Goal: Task Accomplishment & Management: Complete application form

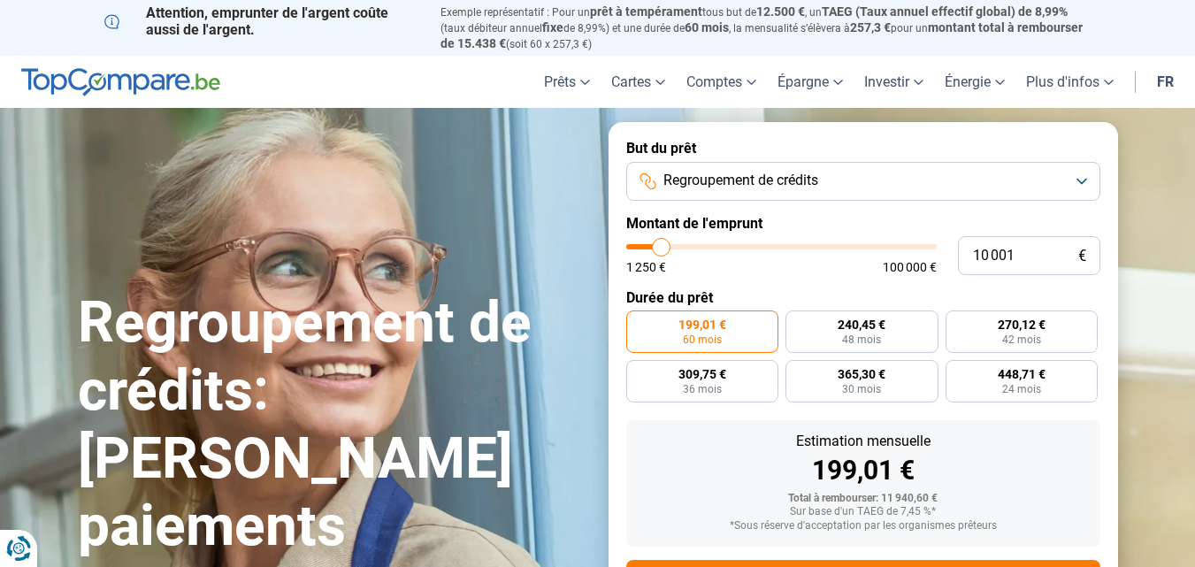
type input "12 000"
type input "12000"
type input "13 000"
type input "13000"
type input "14 000"
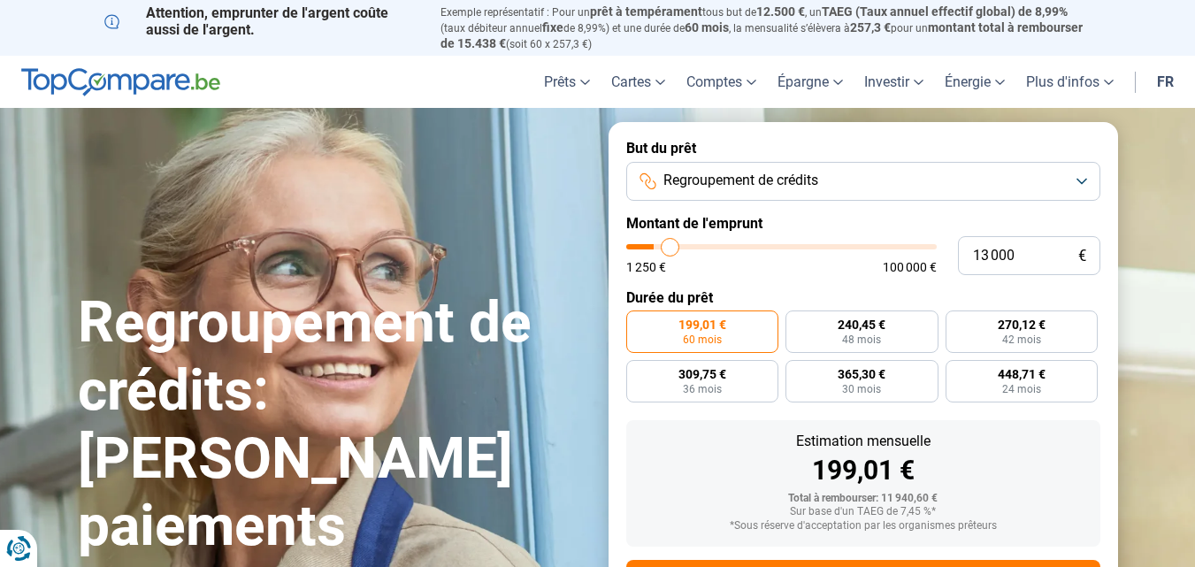
type input "14000"
type input "15 000"
type input "15000"
type input "18 000"
type input "18000"
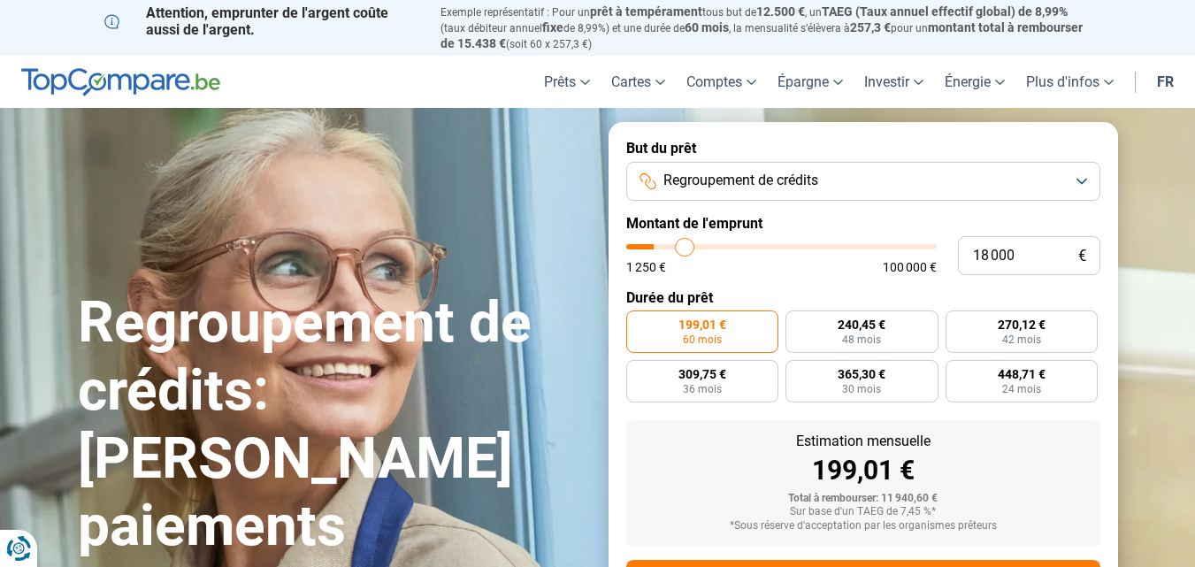
type input "21 500"
type input "21500"
type input "29 000"
type input "29000"
type input "33 250"
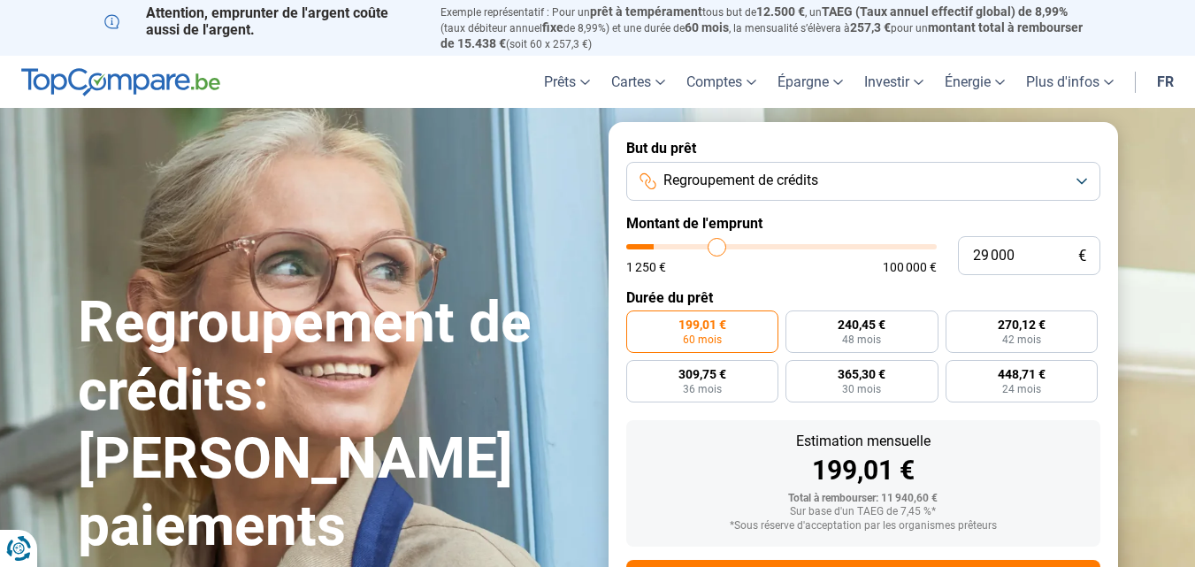
type input "33250"
type input "37 750"
type input "37750"
type input "41 500"
type input "41500"
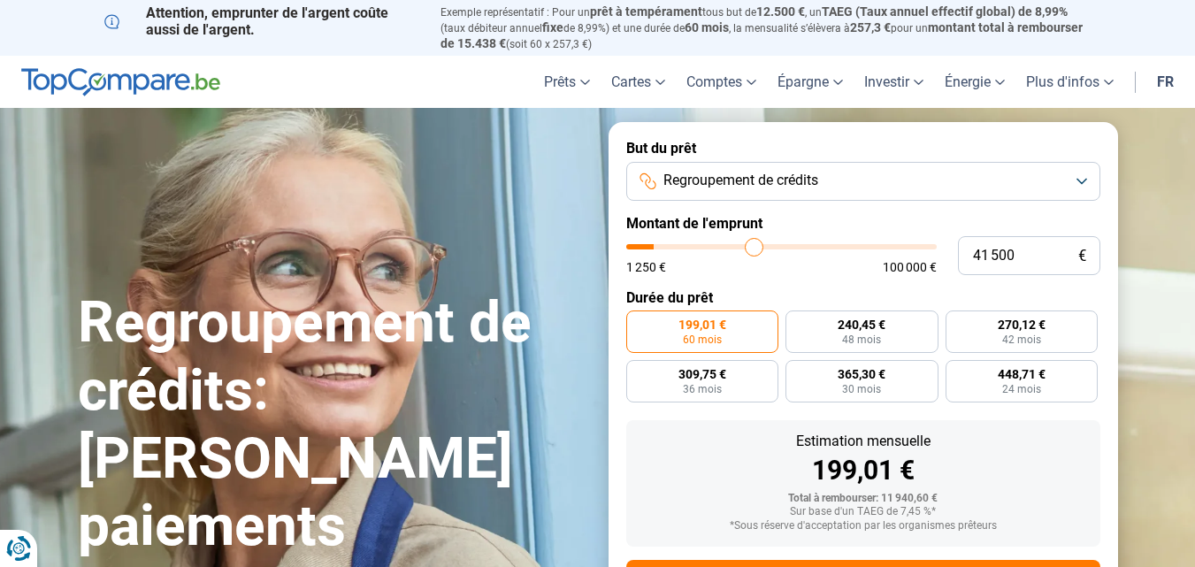
type input "46 000"
type input "46000"
type input "52 500"
type input "52500"
type input "60 250"
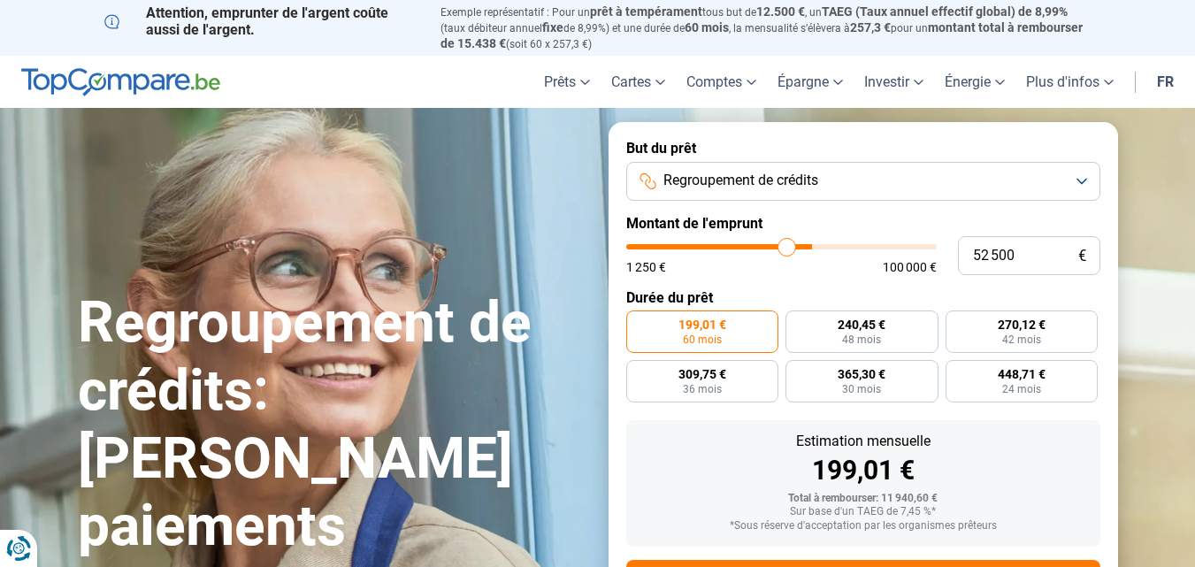
type input "60250"
type input "94 750"
type input "94750"
type input "100 000"
drag, startPoint x: 668, startPoint y: 247, endPoint x: 1069, endPoint y: 182, distance: 406.7
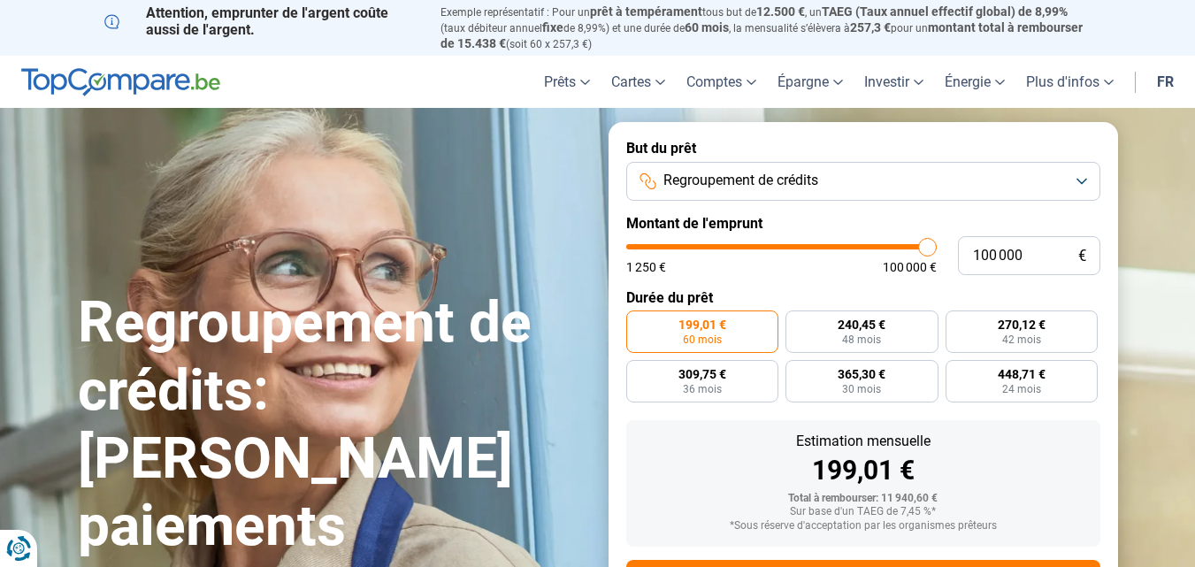
type input "100000"
click at [937, 244] on input "range" at bounding box center [781, 246] width 310 height 5
radio input "false"
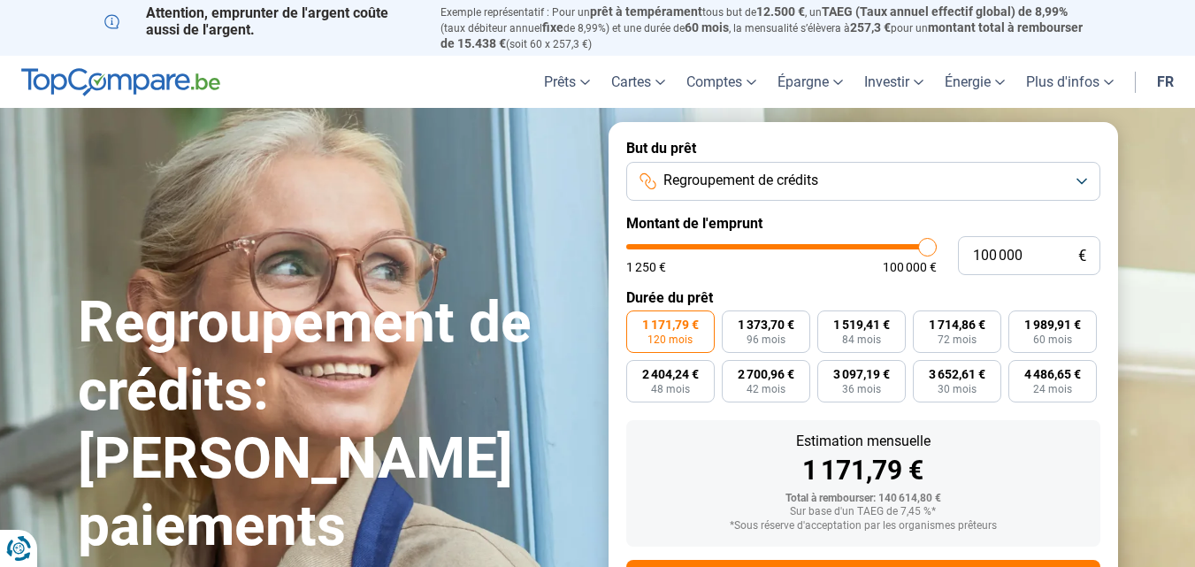
click at [1069, 182] on button "Regroupement de crédits" at bounding box center [863, 181] width 474 height 39
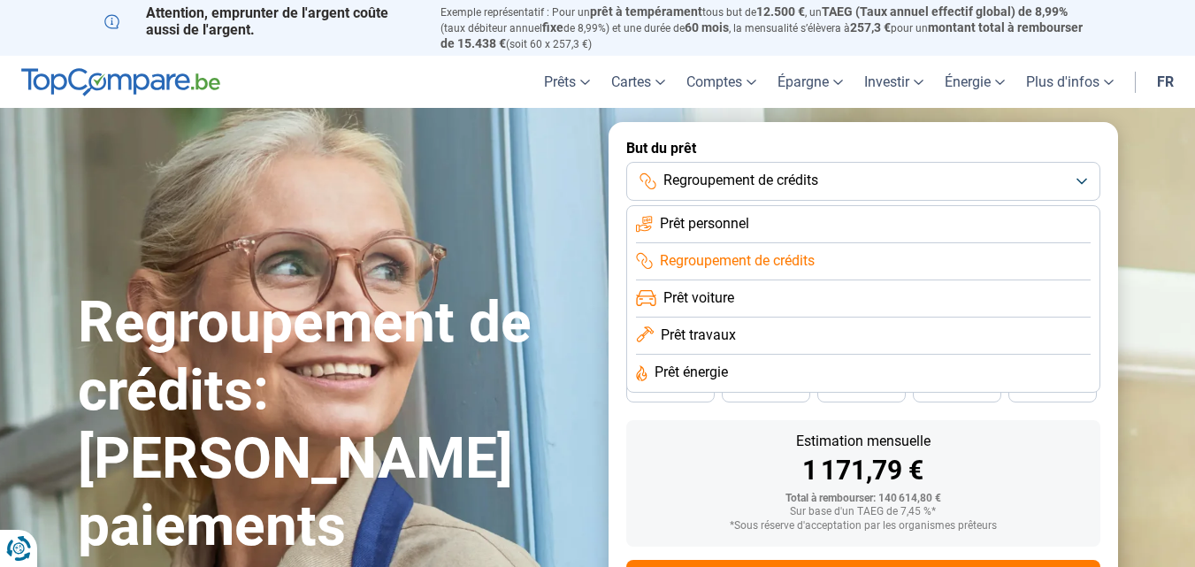
scroll to position [82, 0]
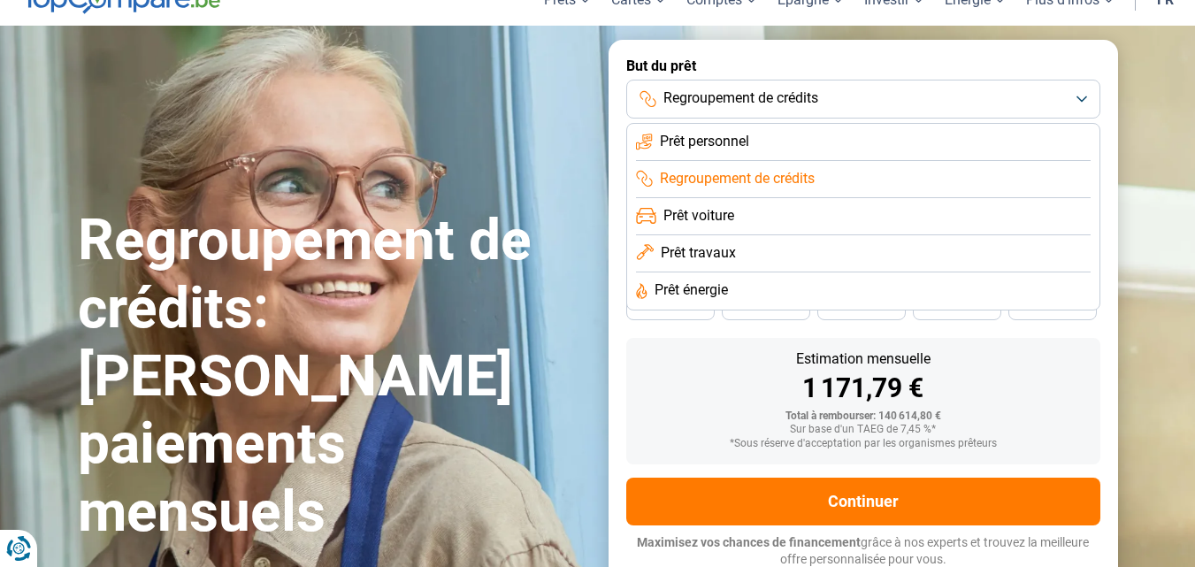
click at [808, 172] on span "Regroupement de crédits" at bounding box center [737, 178] width 155 height 19
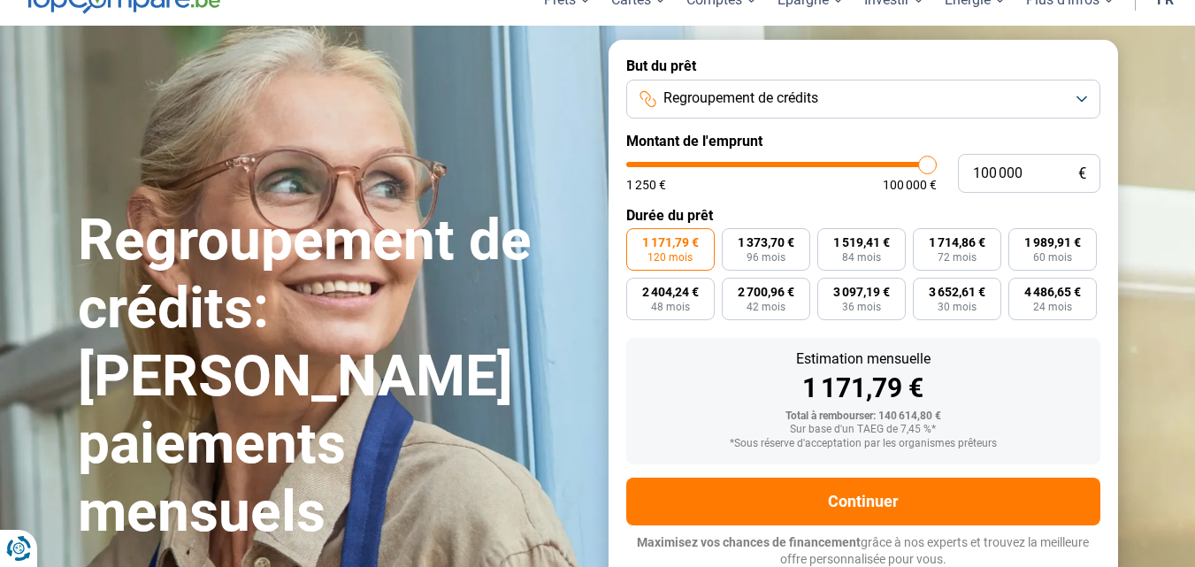
type input "20 000"
type input "20000"
click at [691, 162] on input "range" at bounding box center [781, 164] width 310 height 5
radio input "true"
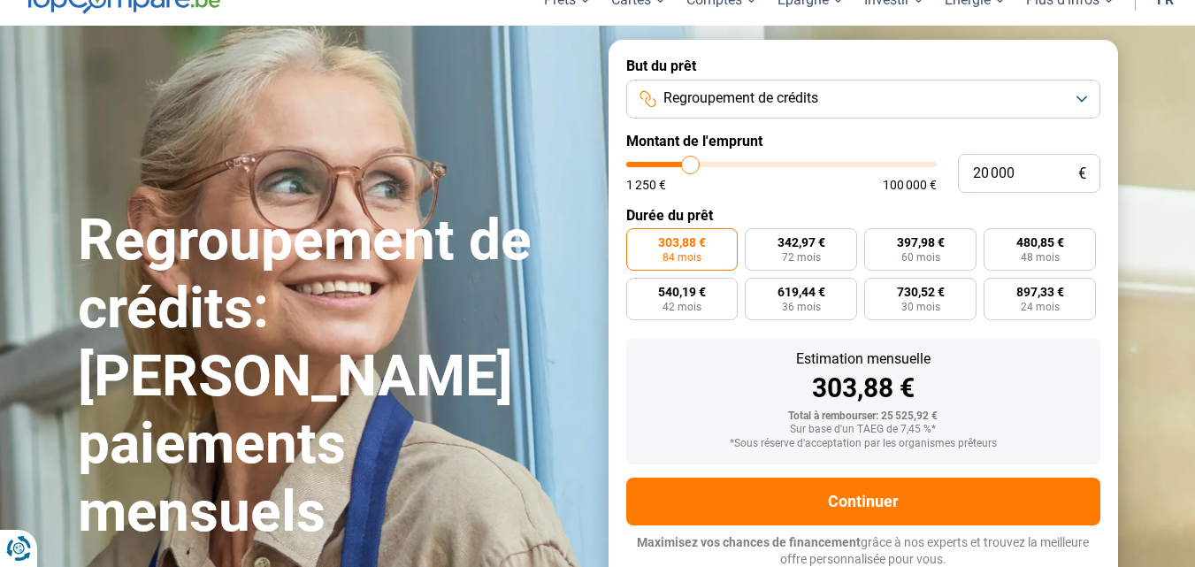
type input "20 250"
type input "20250"
type input "20 500"
type input "20500"
type input "20 750"
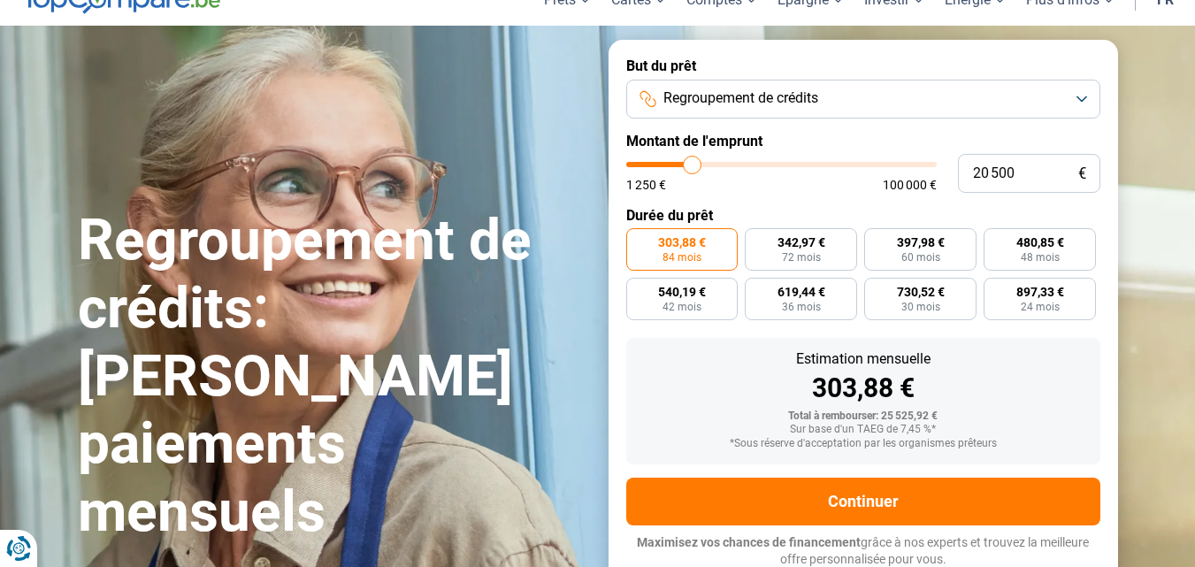
type input "20750"
type input "21 500"
type input "21500"
type input "21 750"
type input "21750"
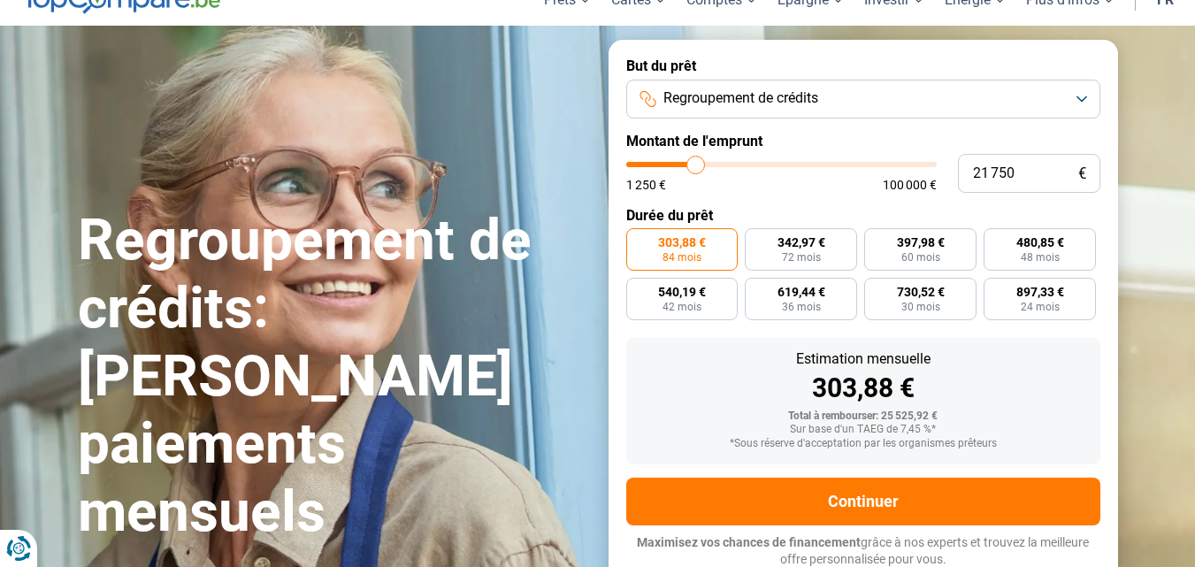
type input "22 000"
type input "22000"
type input "22 250"
type input "22250"
type input "22 750"
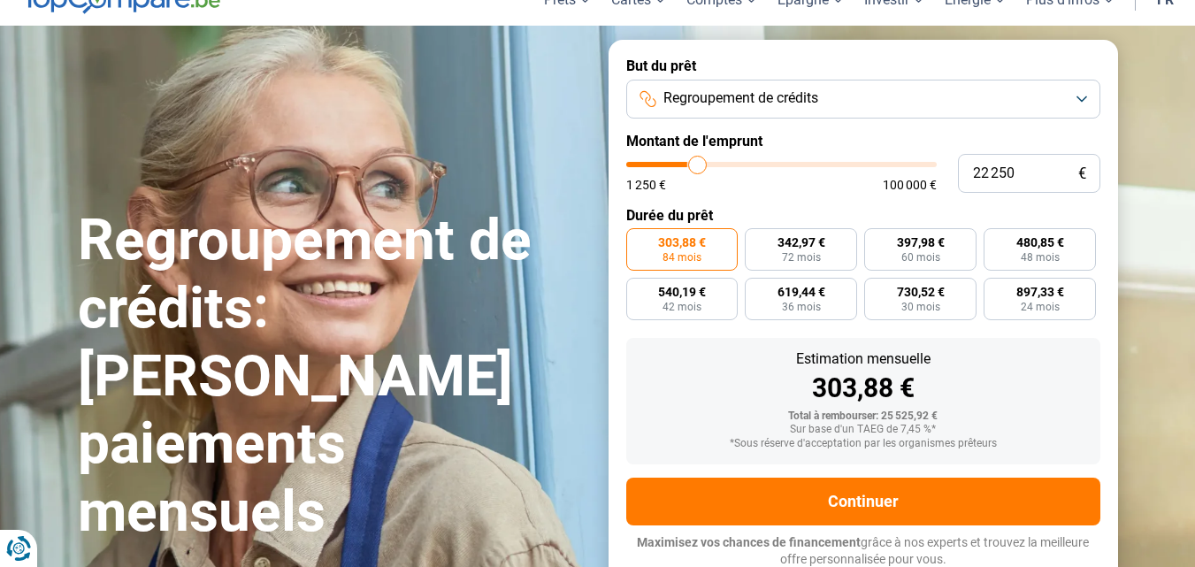
type input "22750"
type input "23 000"
type input "23000"
type input "23 250"
type input "23250"
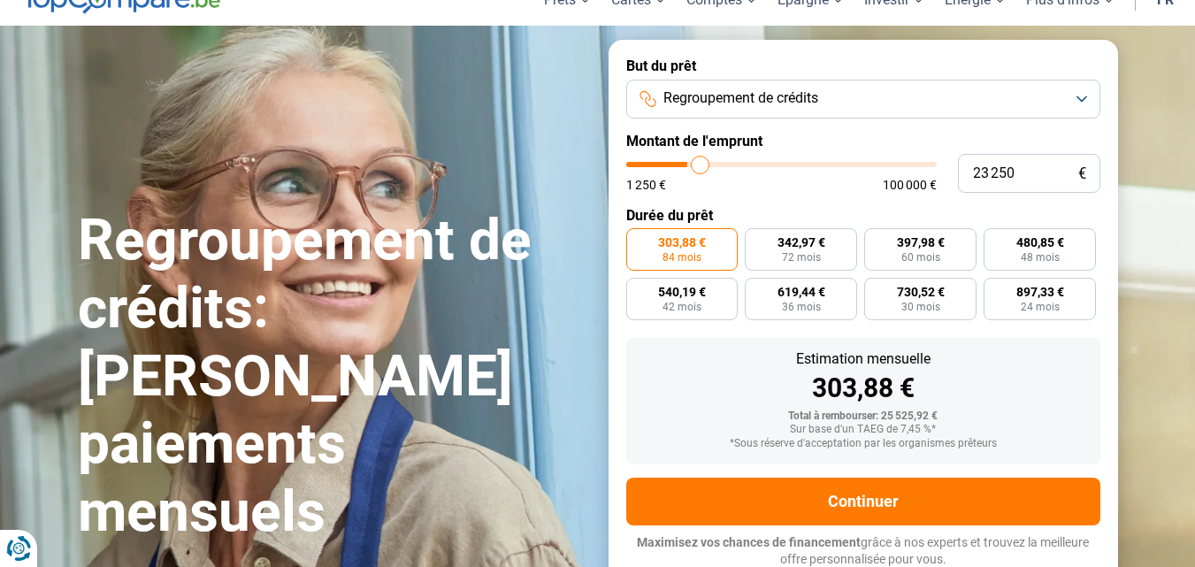
type input "23 500"
type input "23500"
type input "23 750"
type input "23750"
type input "24 250"
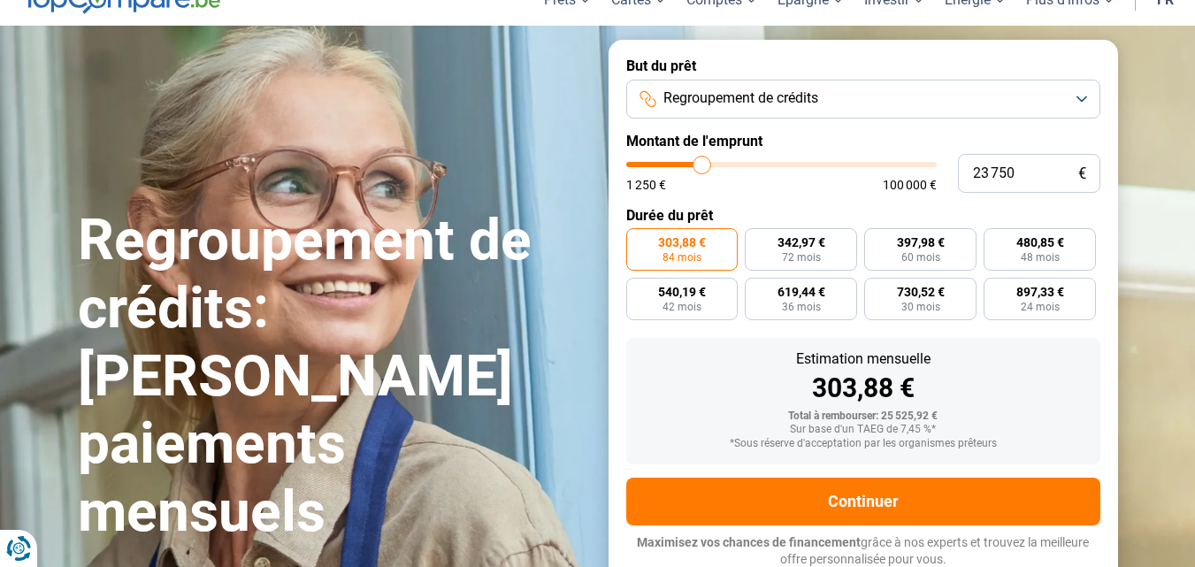
type input "24250"
type input "23 750"
type input "23750"
type input "23 500"
type input "23500"
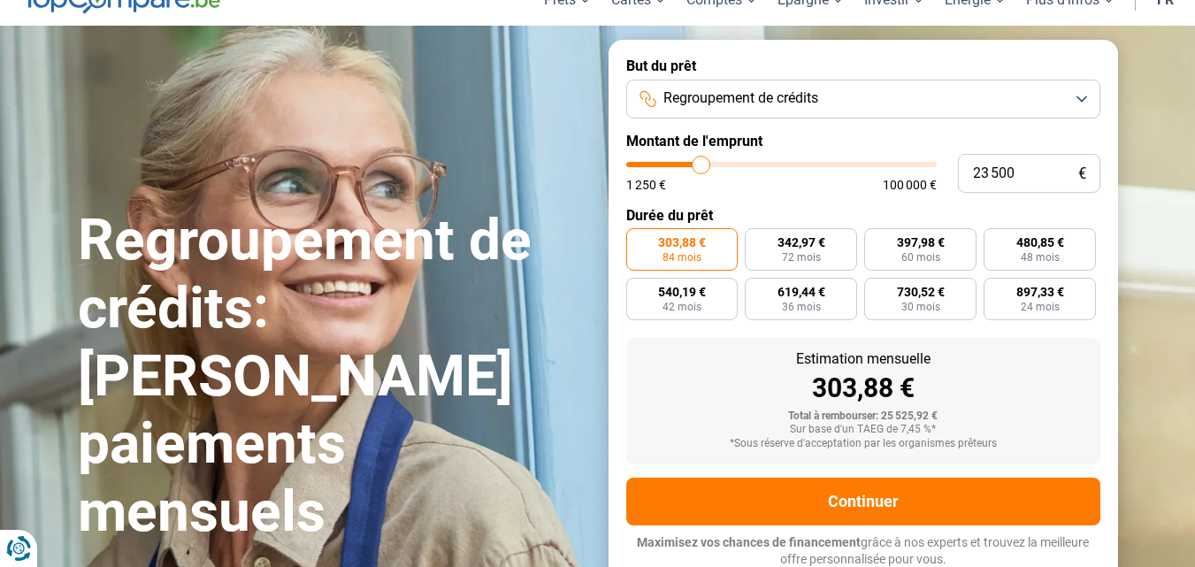
type input "23 250"
type input "23250"
type input "23 000"
type input "23000"
type input "22 250"
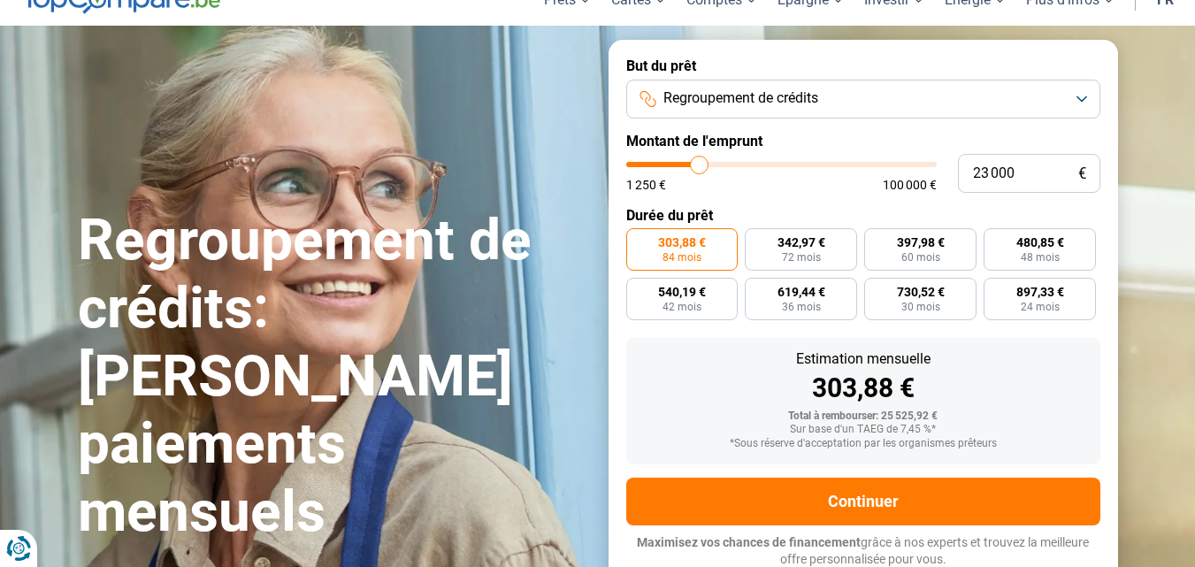
type input "22250"
type input "21 500"
type input "21500"
type input "20 750"
type input "20750"
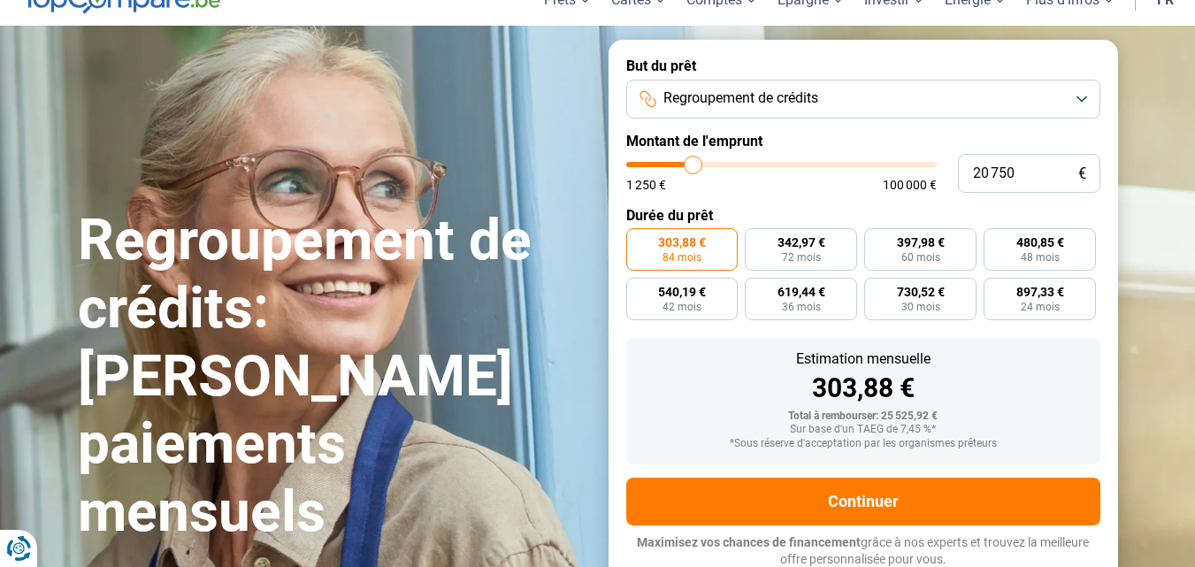
type input "20 000"
type input "20000"
type input "19 250"
type input "19250"
type input "18 750"
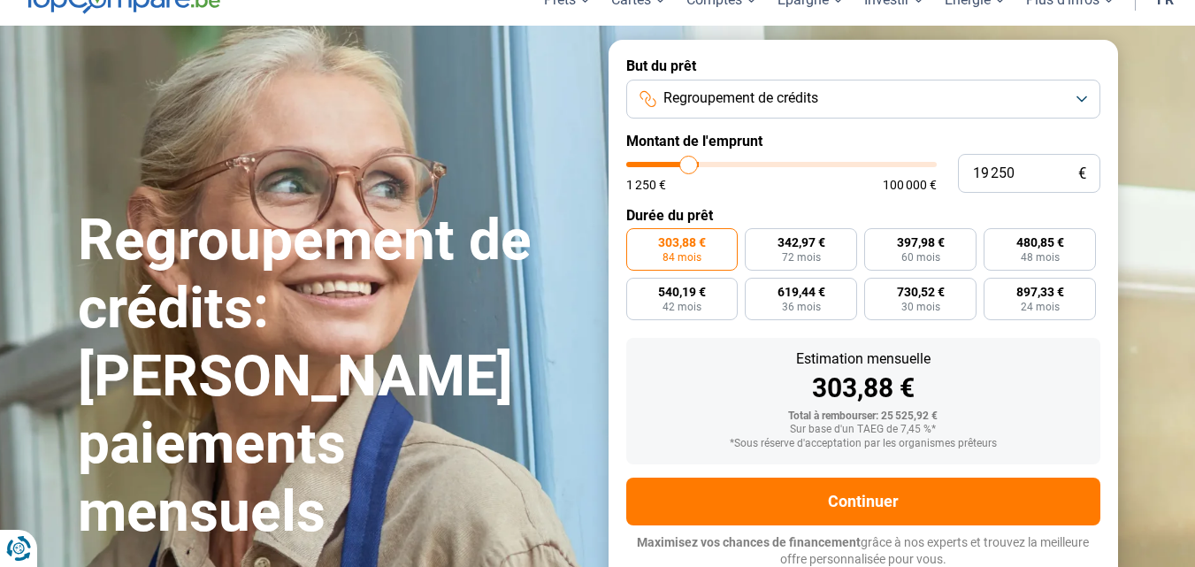
type input "18750"
type input "18 500"
type input "18500"
type input "18 000"
type input "18000"
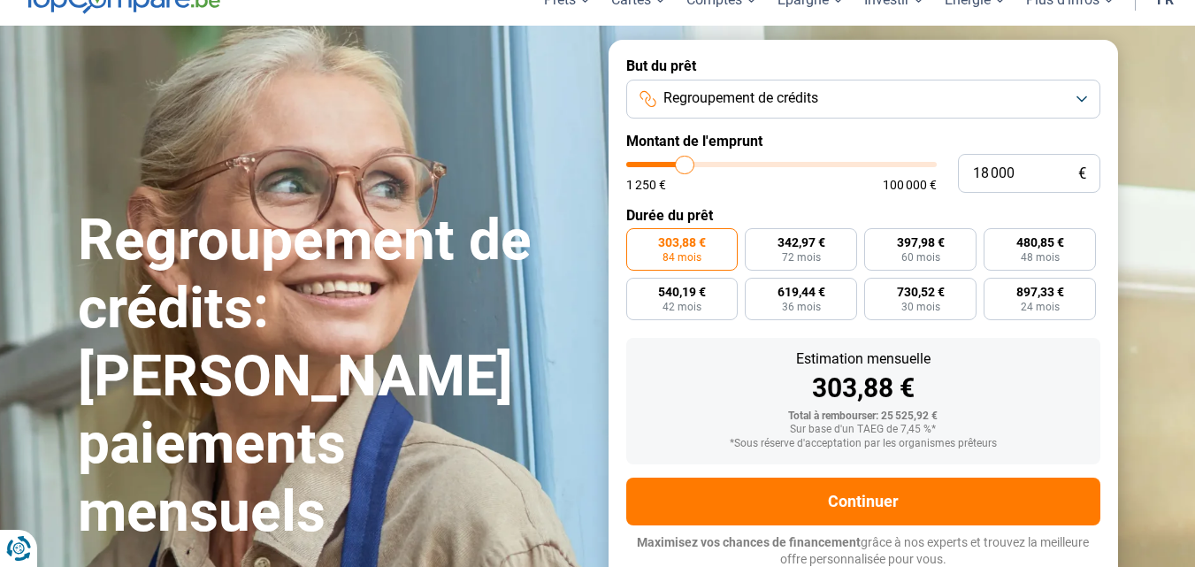
type input "17 000"
type input "17000"
type input "16 250"
type input "16250"
type input "16 000"
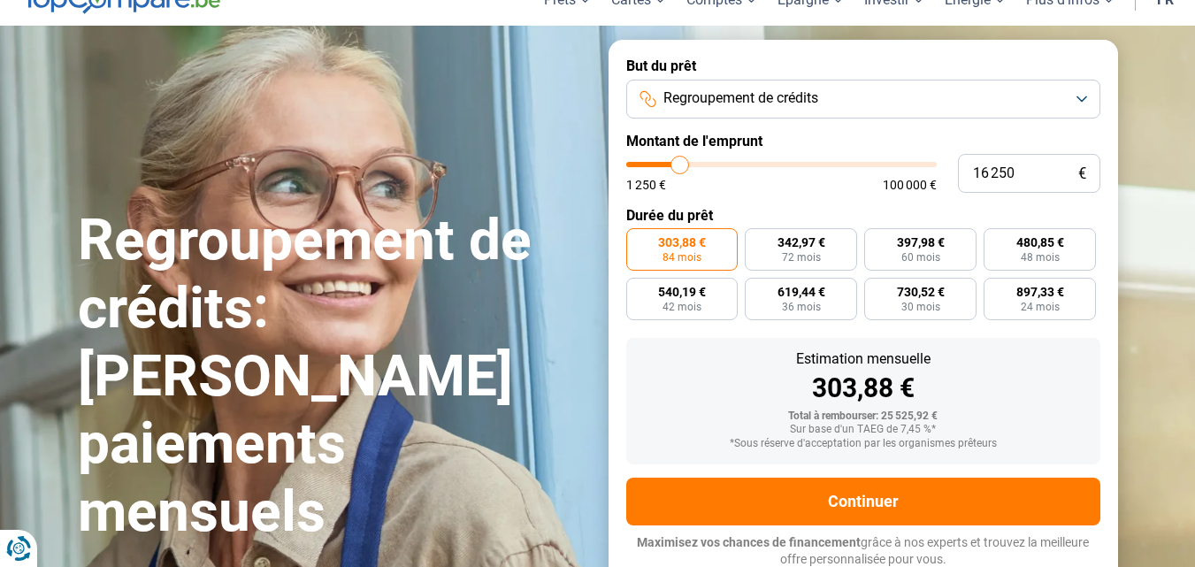
type input "16000"
type input "15 750"
type input "15750"
type input "15 500"
type input "15500"
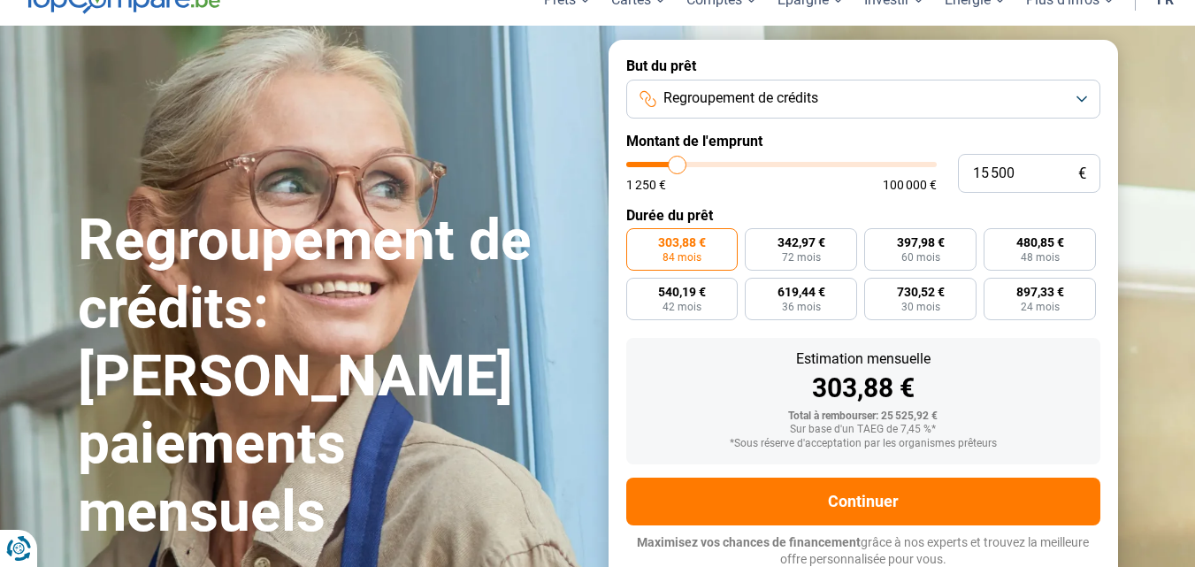
type input "15 000"
type input "15000"
type input "14 750"
type input "14750"
type input "14 500"
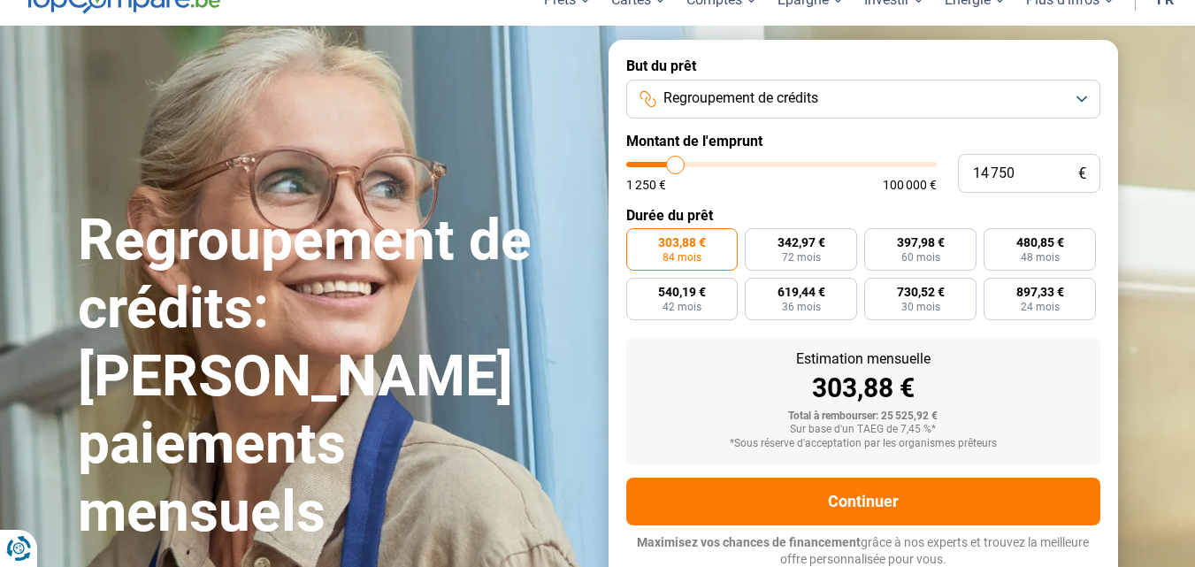
type input "14500"
type input "14 250"
type input "14250"
type input "14 000"
type input "14000"
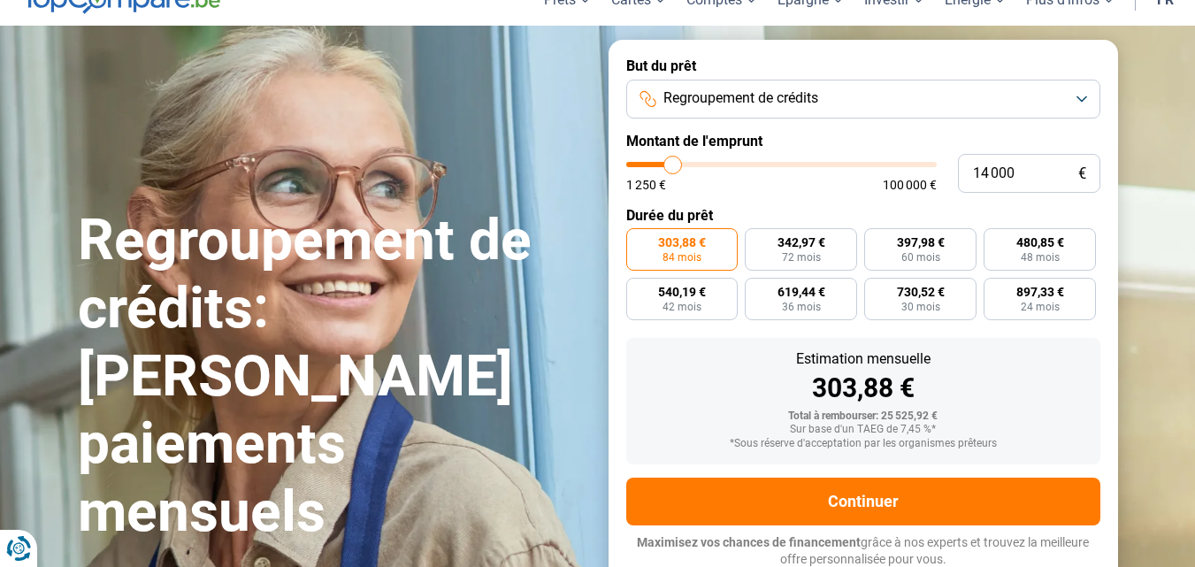
type input "13 500"
type input "13500"
type input "13 250"
drag, startPoint x: 691, startPoint y: 160, endPoint x: 671, endPoint y: 166, distance: 20.4
type input "13250"
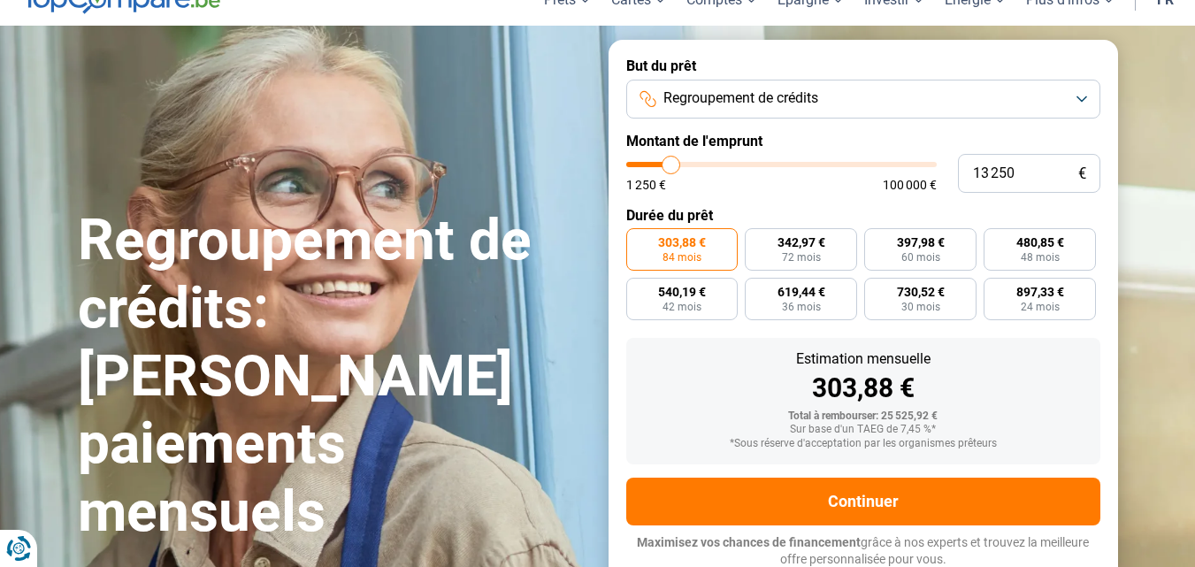
click at [671, 166] on input "range" at bounding box center [781, 164] width 310 height 5
radio input "true"
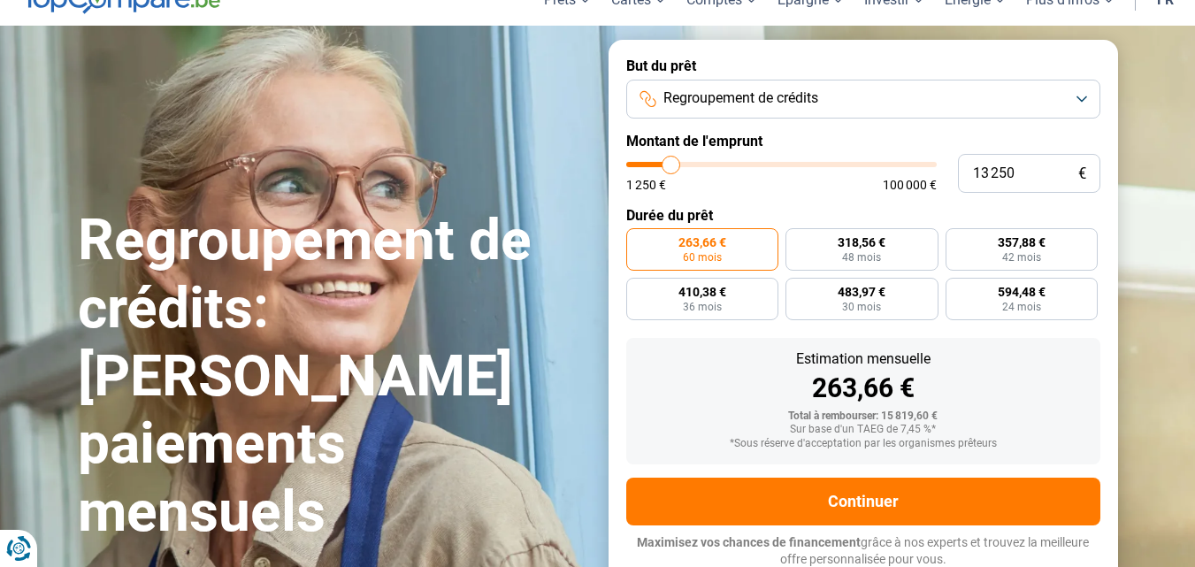
type input "13 500"
type input "13500"
type input "14 000"
type input "14000"
type input "14 250"
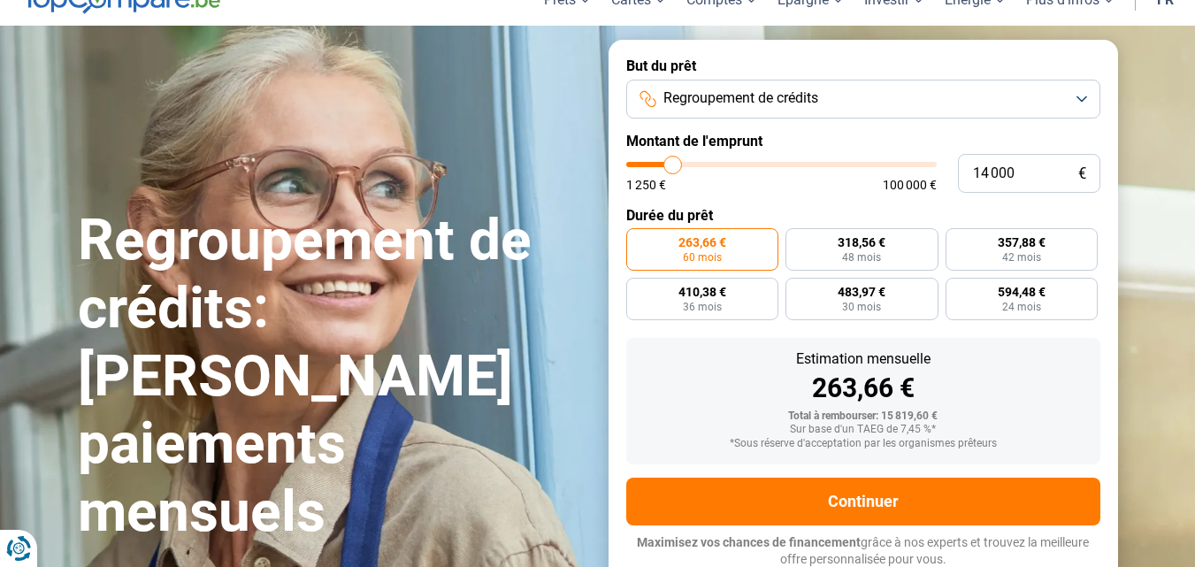
type input "14250"
type input "14 500"
type input "14500"
type input "14 750"
type input "14750"
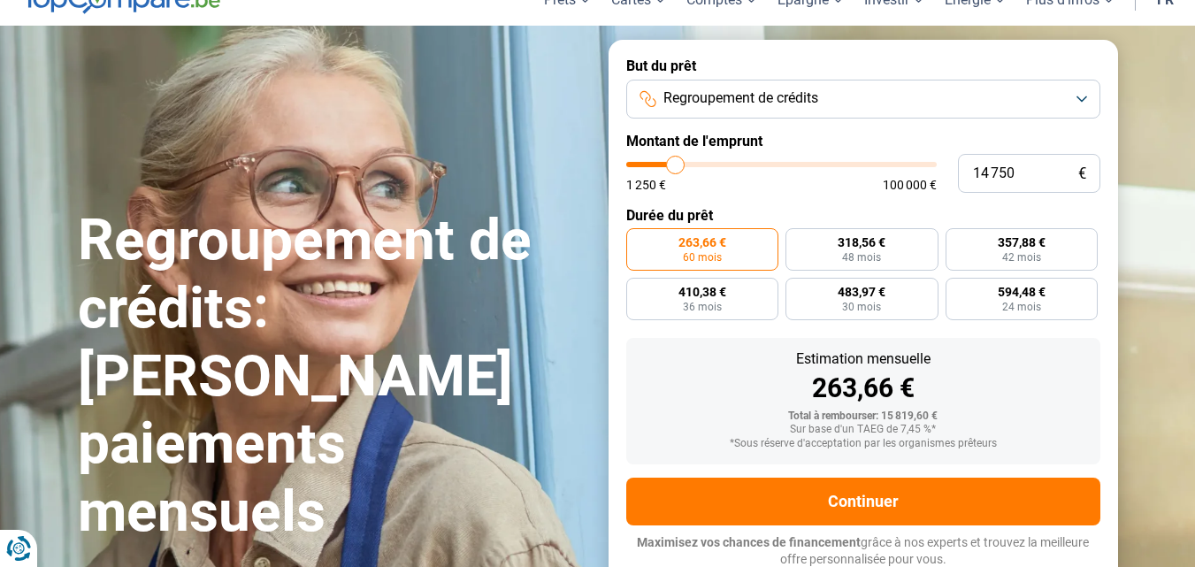
type input "15 000"
type input "15000"
type input "15 500"
type input "15500"
type input "15 750"
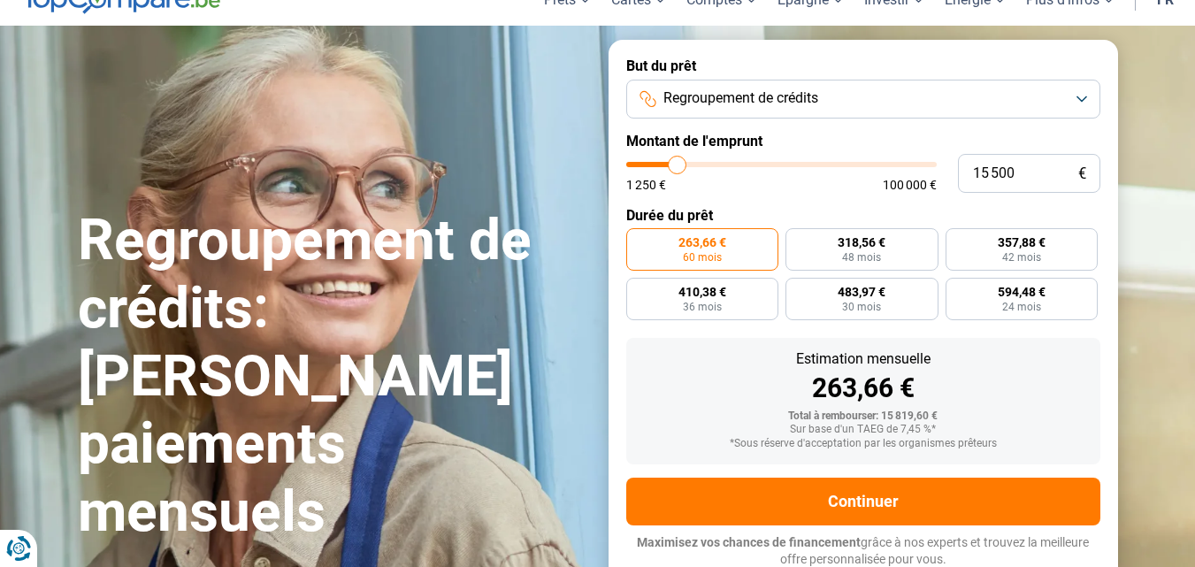
type input "15750"
type input "16 000"
type input "16000"
type input "16 500"
type input "16500"
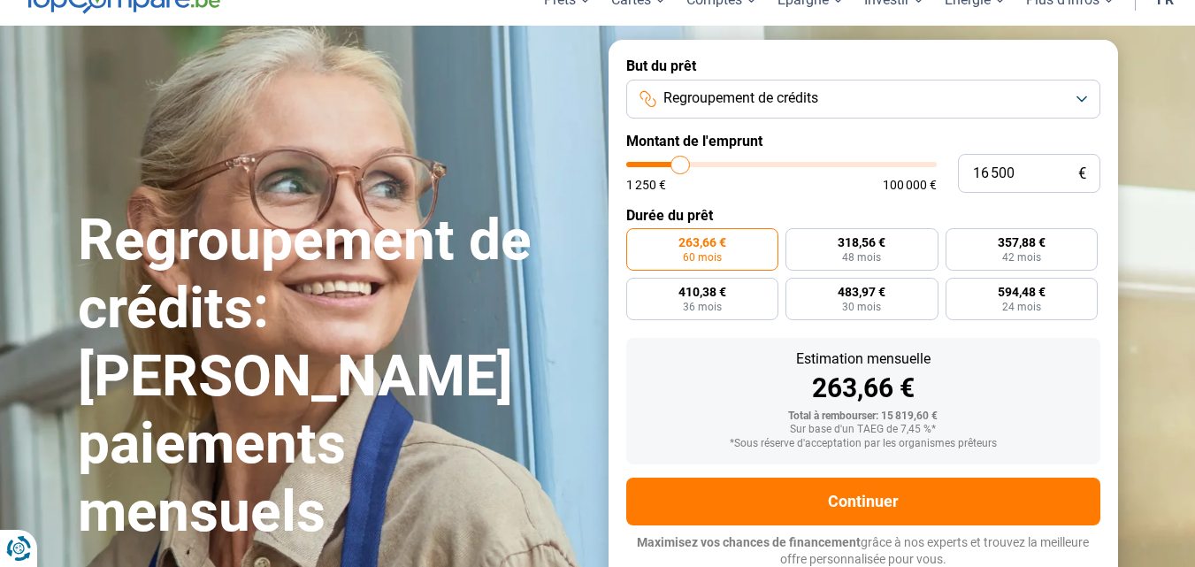
type input "17 000"
type input "17000"
type input "17 250"
type input "17250"
type input "17 750"
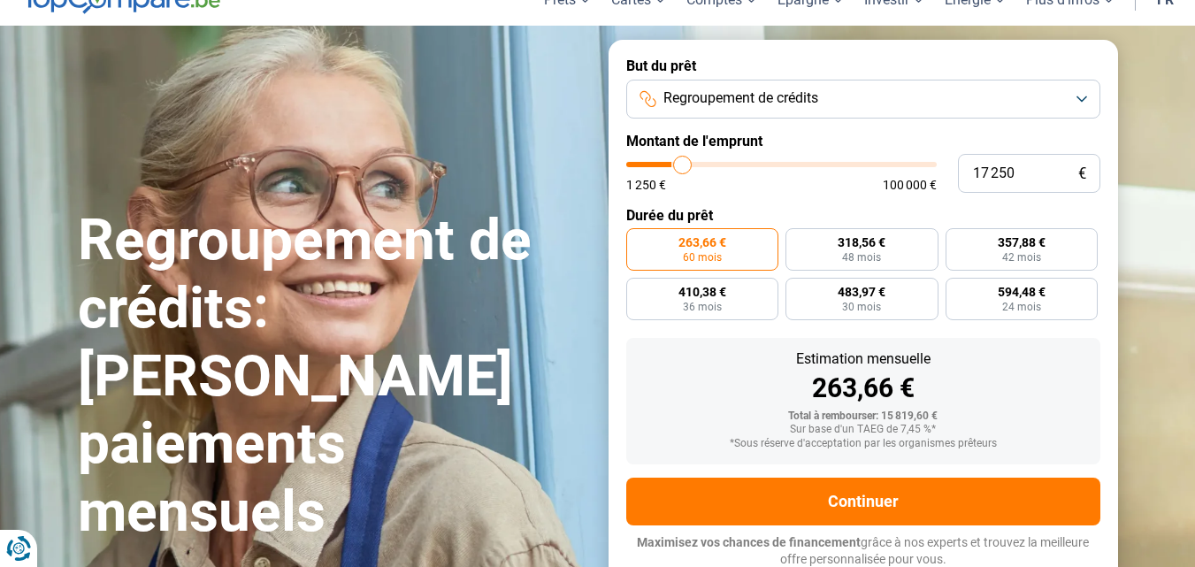
type input "17750"
type input "18 000"
type input "18000"
type input "19 000"
type input "19000"
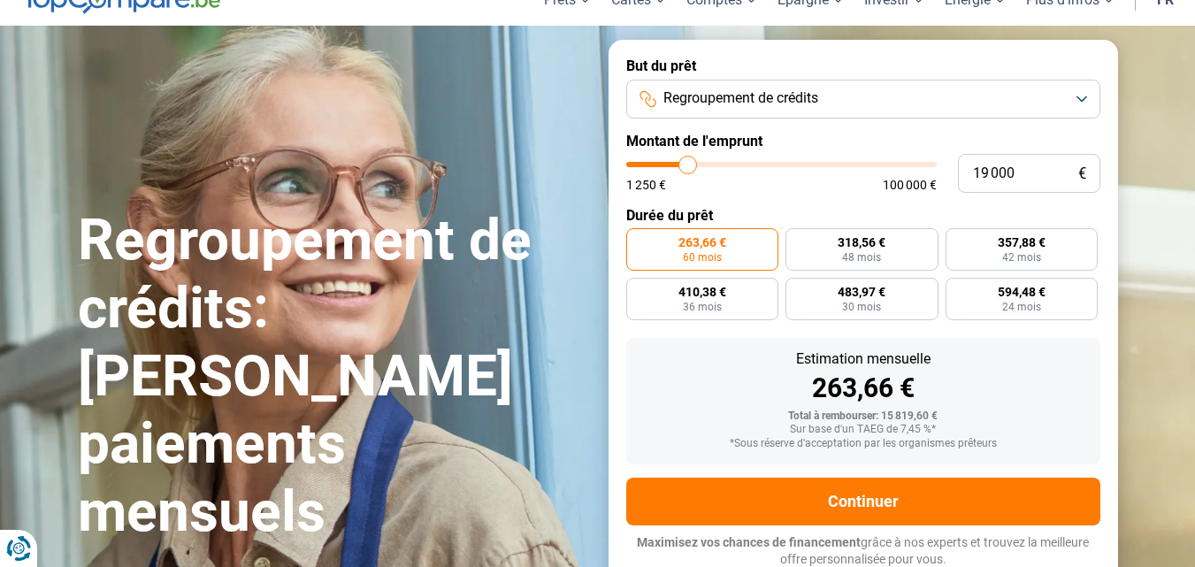
type input "20 000"
type input "20000"
type input "20 500"
type input "20500"
type input "21 250"
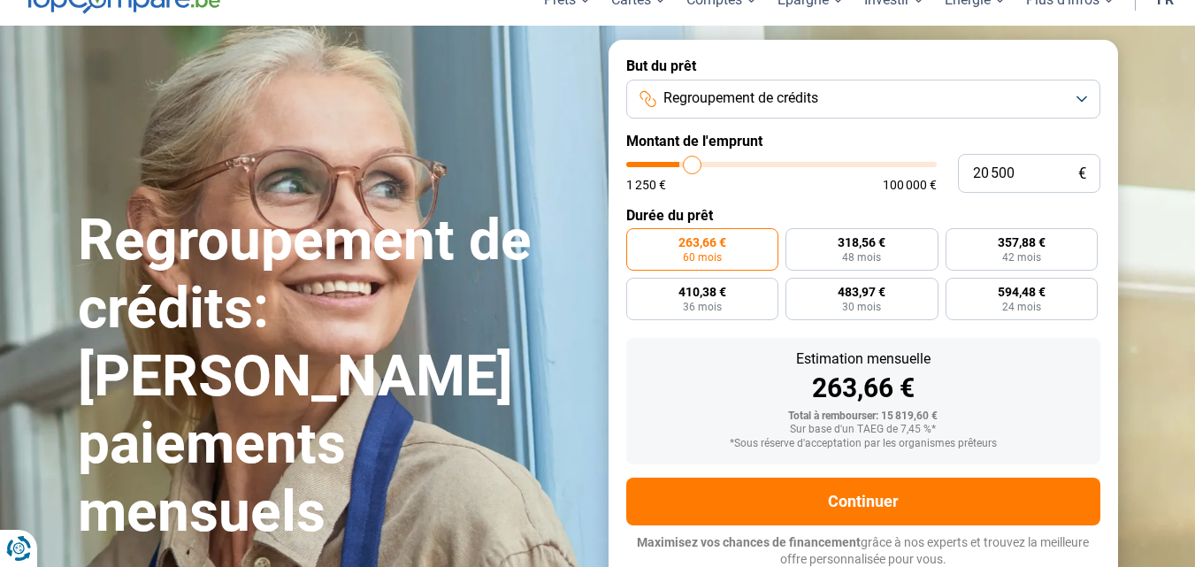
type input "21250"
type input "21 750"
type input "21750"
type input "24 250"
type input "24250"
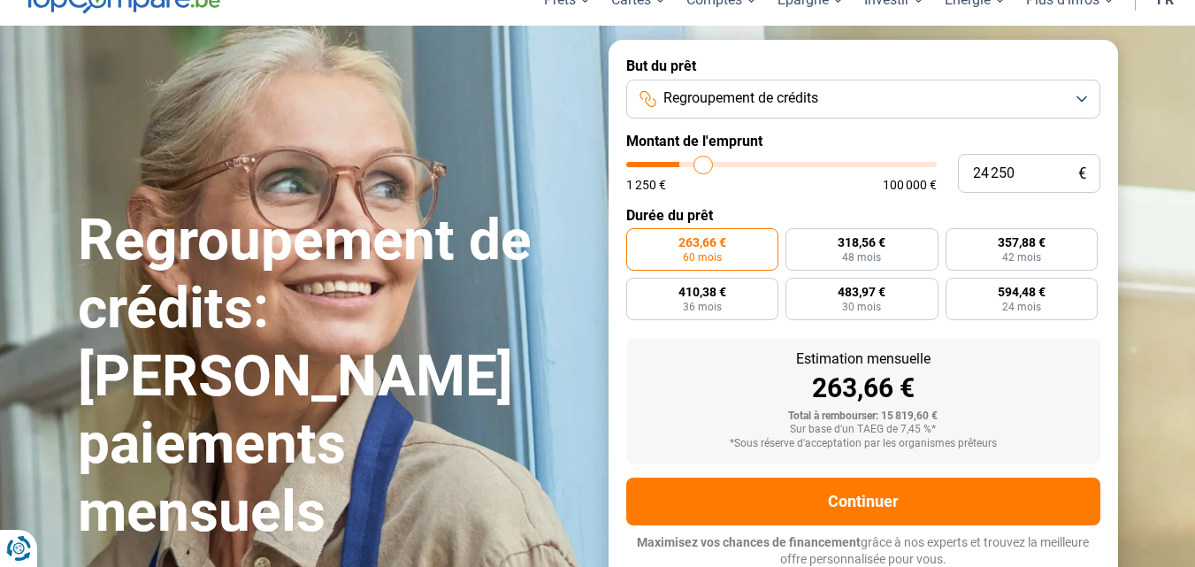
type input "24 750"
type input "24750"
type input "25 250"
type input "25250"
type input "26 750"
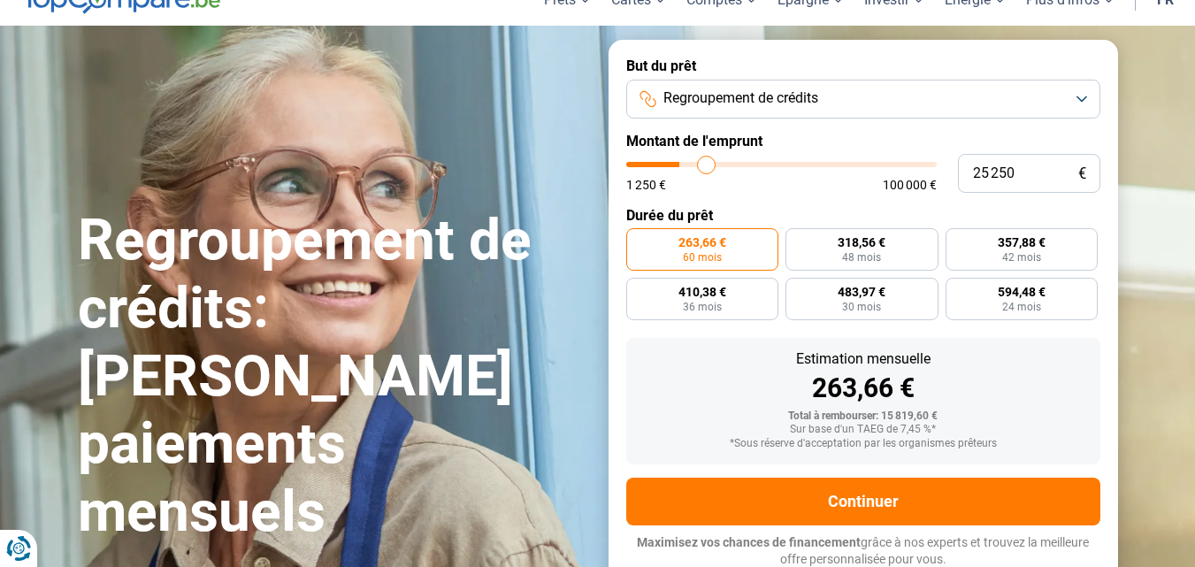
type input "26750"
type input "27 750"
type input "27750"
type input "28 000"
type input "28000"
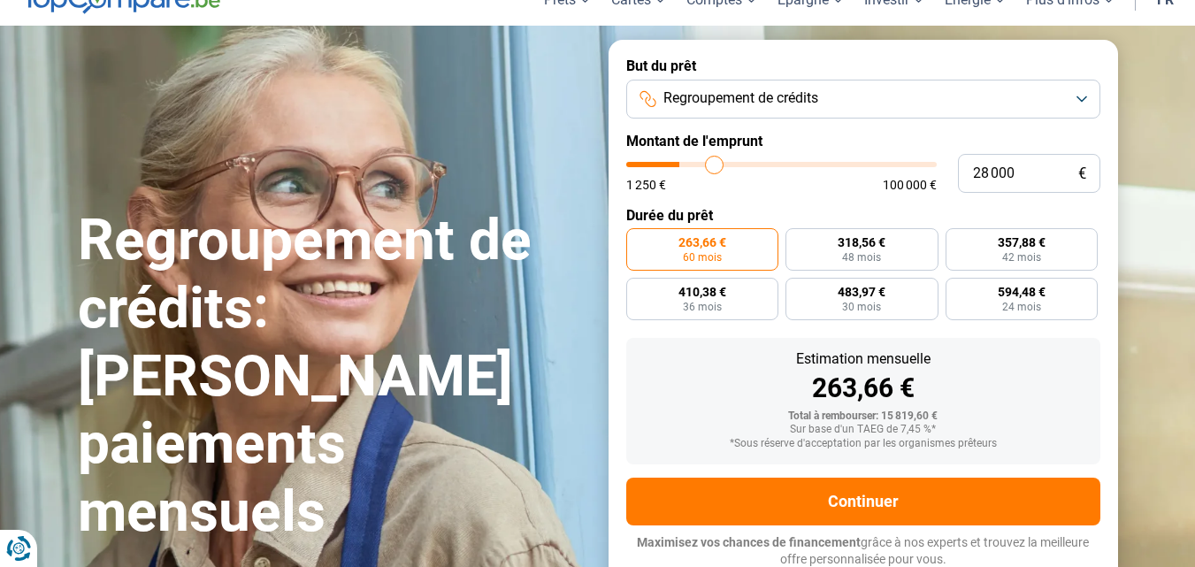
type input "28 750"
type input "28750"
type input "29 000"
type input "29000"
type input "29 250"
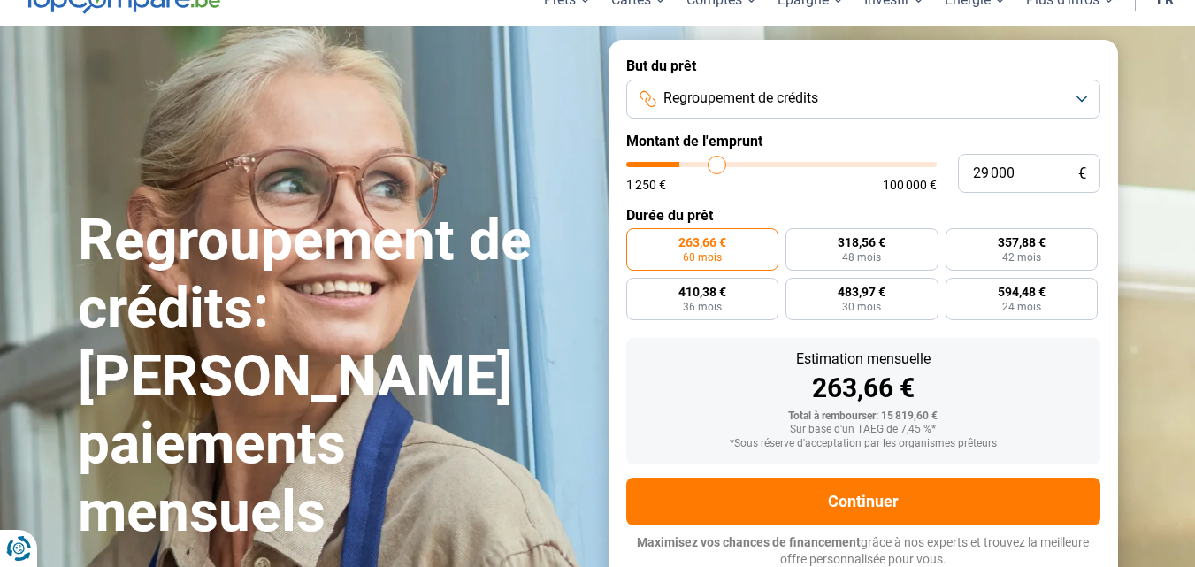
type input "29250"
type input "29 750"
type input "29750"
type input "30 250"
type input "30250"
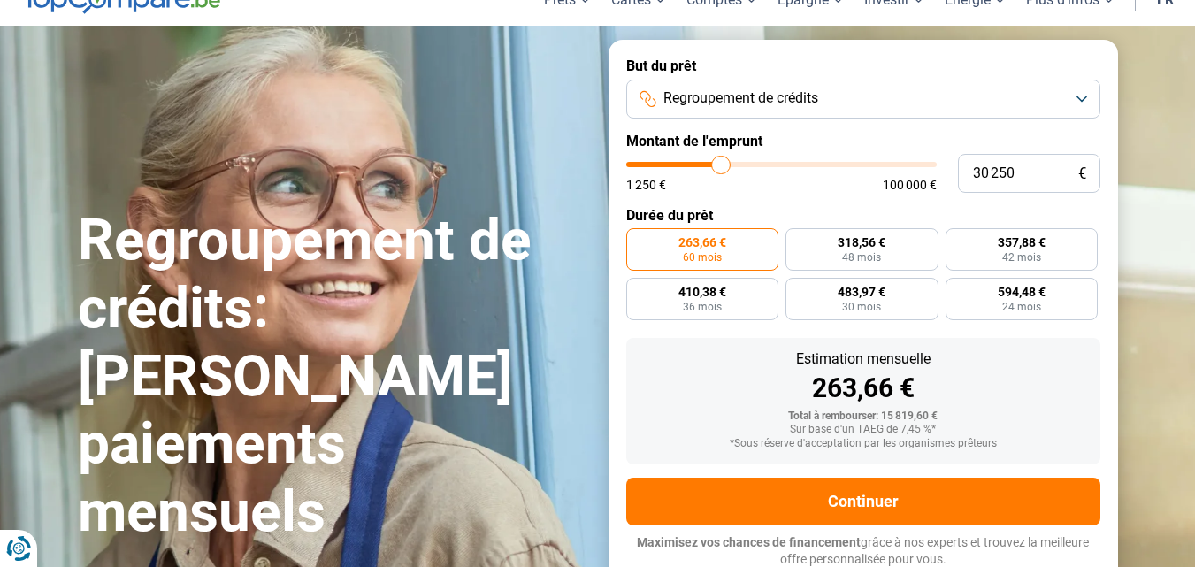
type input "30 500"
type input "30500"
type input "30 750"
type input "30750"
type input "31 000"
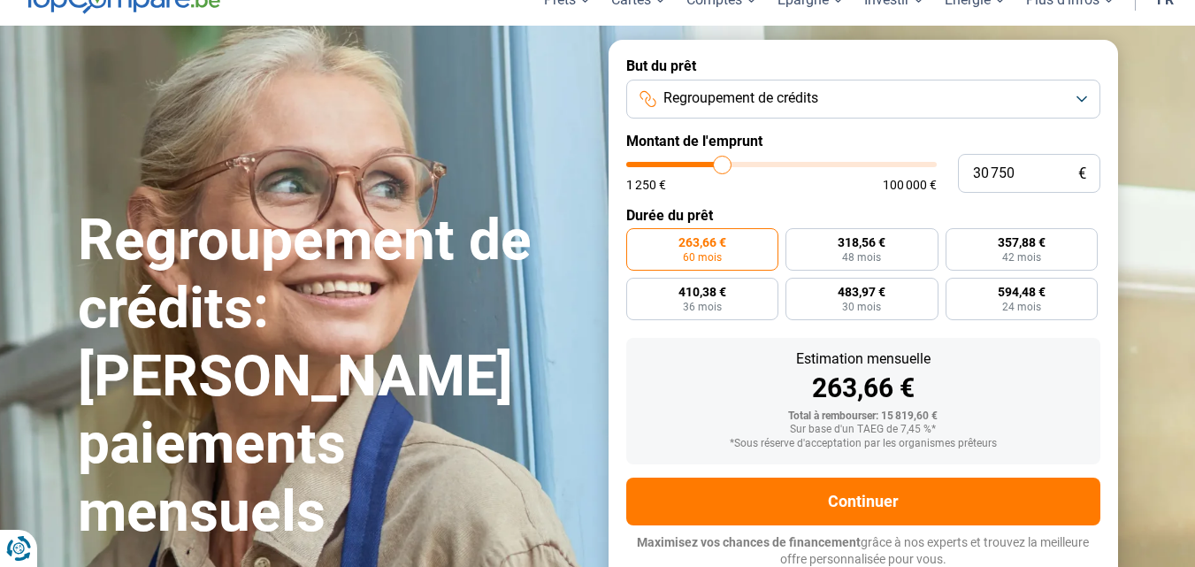
type input "31000"
type input "31 250"
type input "31250"
type input "31 750"
type input "31750"
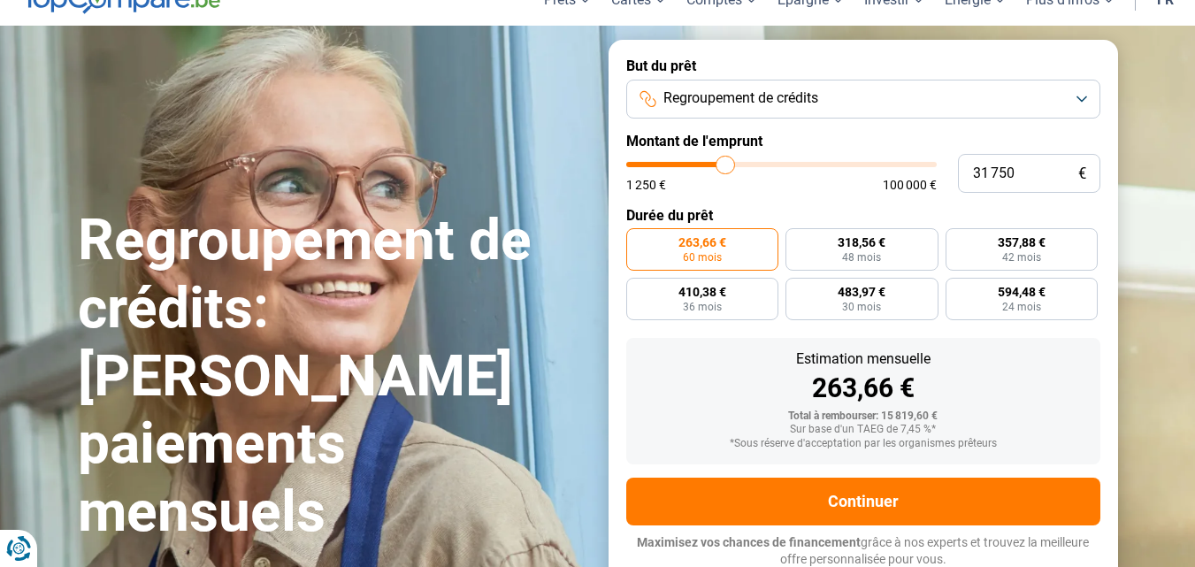
type input "32 000"
type input "32000"
type input "32 250"
type input "32250"
type input "32 500"
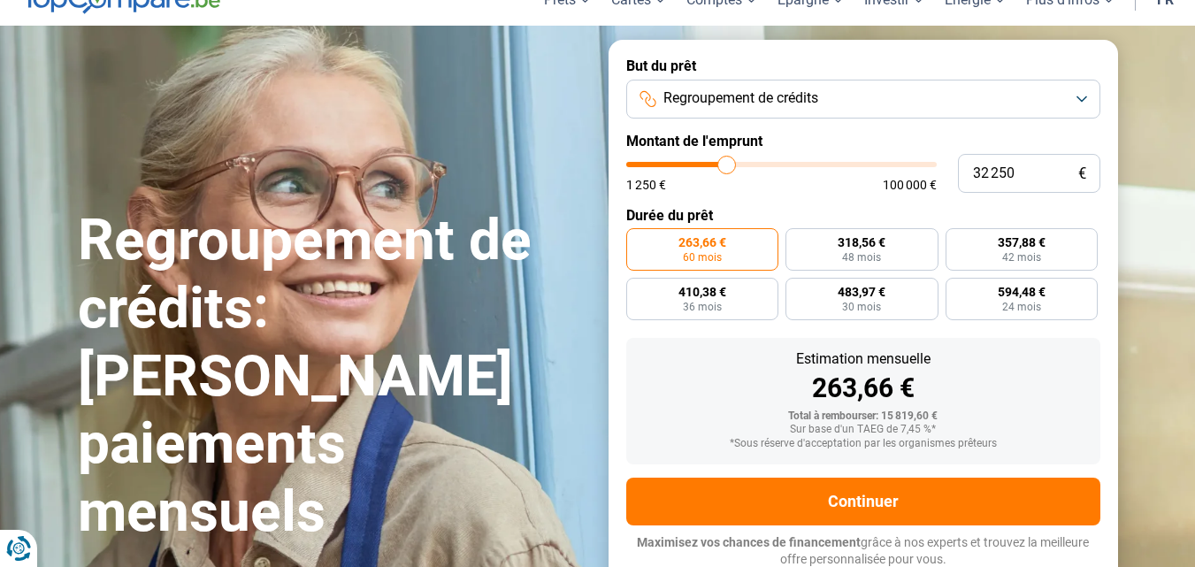
type input "32500"
type input "32 750"
type input "32750"
type input "33 250"
type input "33250"
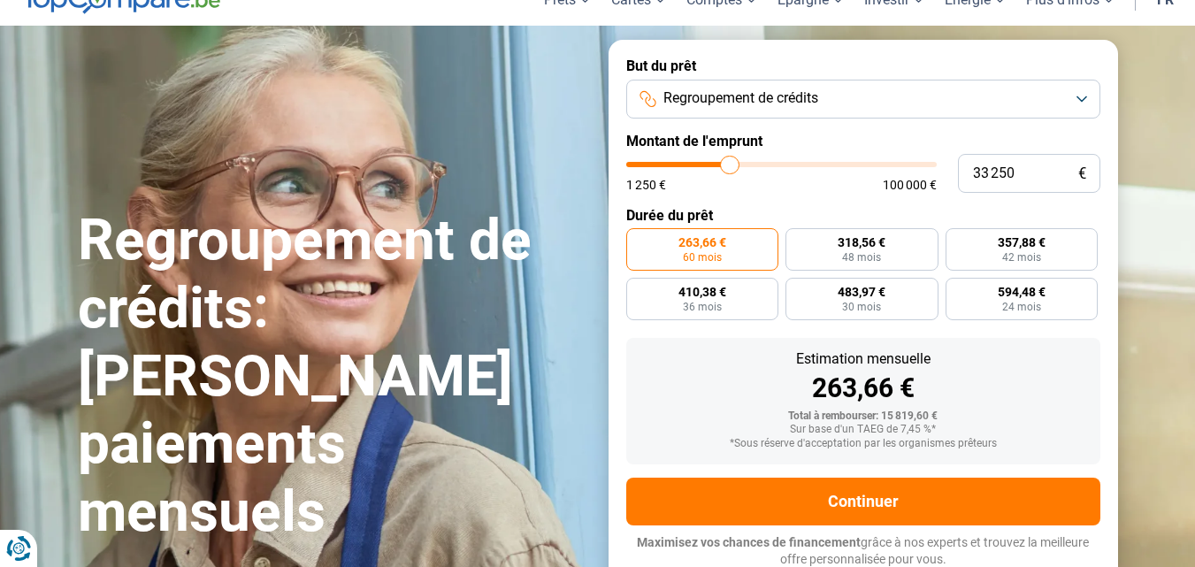
type input "33 500"
type input "33500"
type input "33 750"
type input "33750"
type input "34 000"
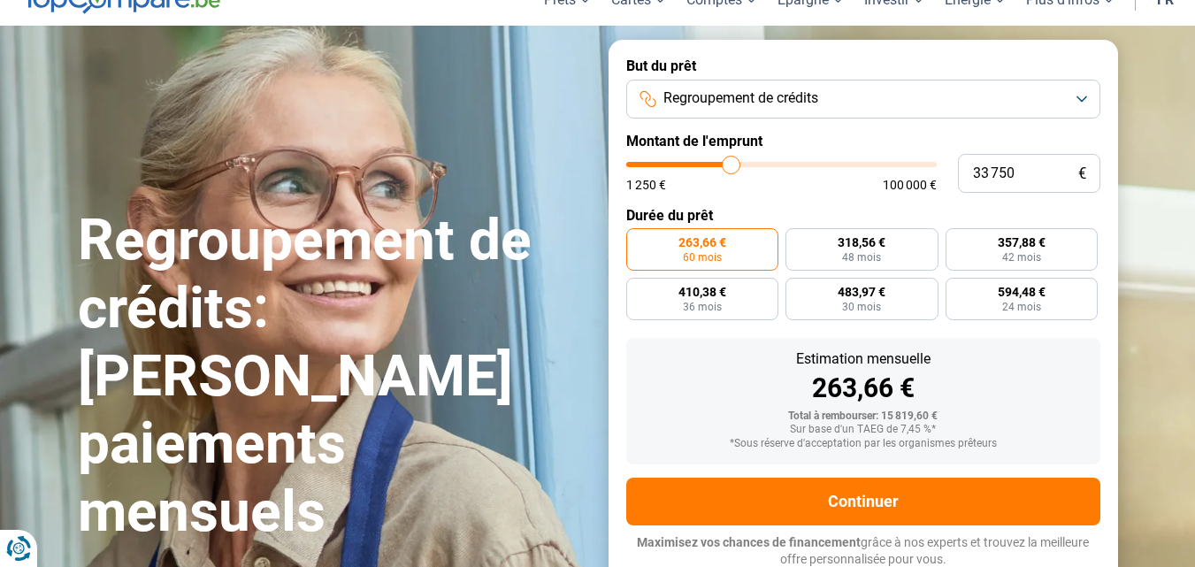
type input "34000"
type input "34 250"
type input "34250"
type input "35 000"
type input "35000"
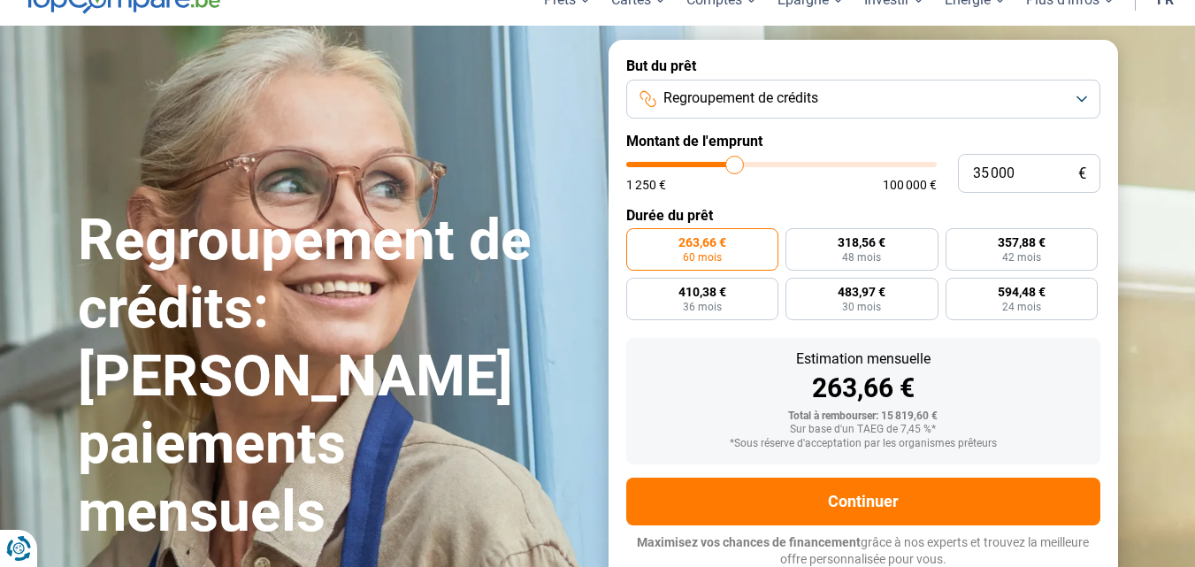
type input "35 250"
drag, startPoint x: 671, startPoint y: 166, endPoint x: 753, endPoint y: 165, distance: 81.4
click at [753, 165] on input "range" at bounding box center [781, 164] width 310 height 5
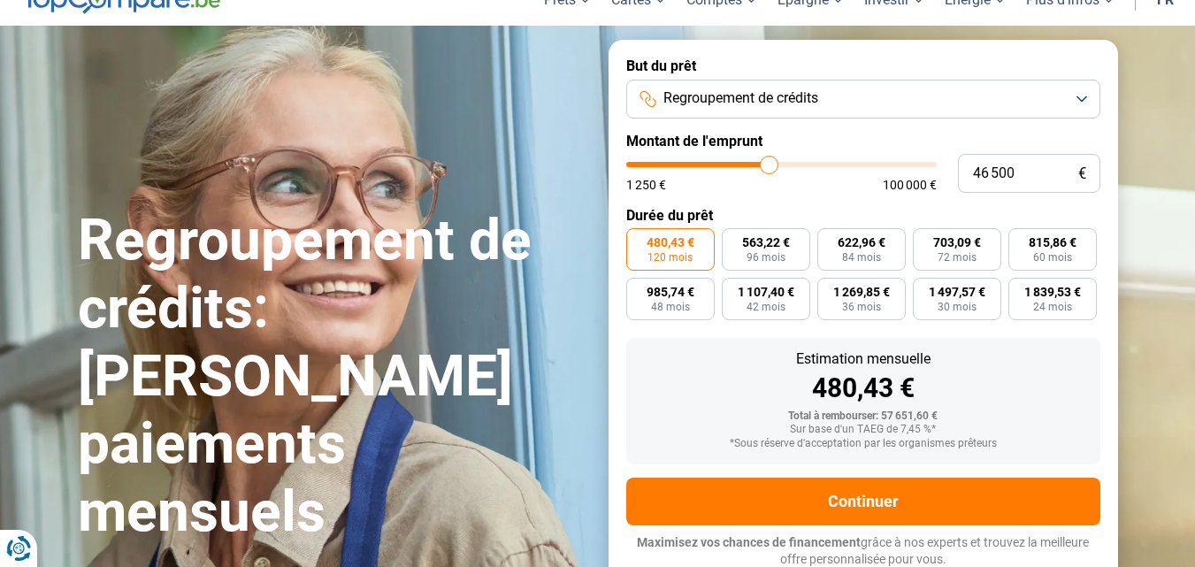
click at [769, 166] on input "range" at bounding box center [781, 164] width 310 height 5
drag, startPoint x: 771, startPoint y: 166, endPoint x: 809, endPoint y: 165, distance: 38.0
click at [809, 165] on input "range" at bounding box center [781, 164] width 310 height 5
